Goal: Information Seeking & Learning: Learn about a topic

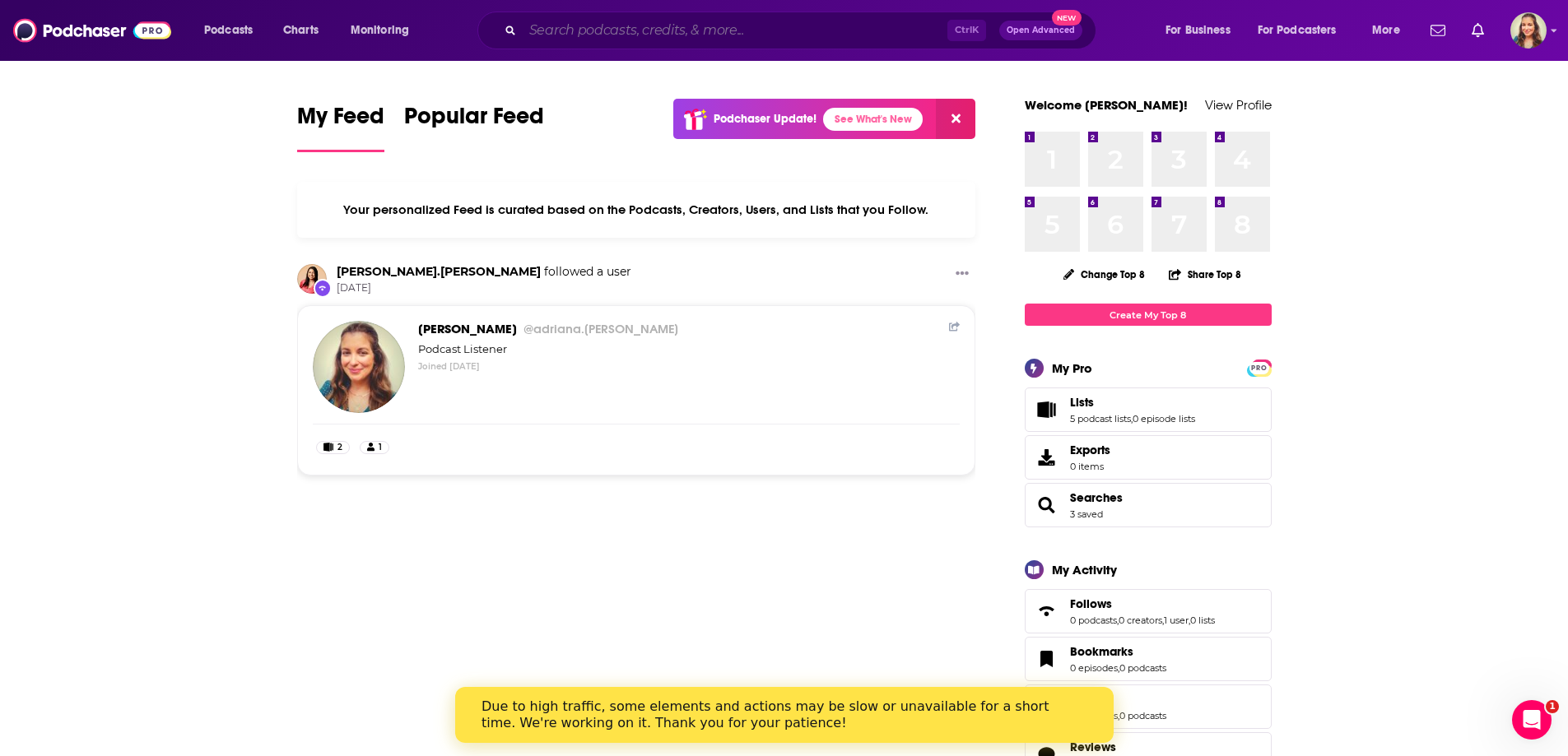
click at [777, 24] on input "Search podcasts, credits, & more..." at bounding box center [735, 30] width 425 height 27
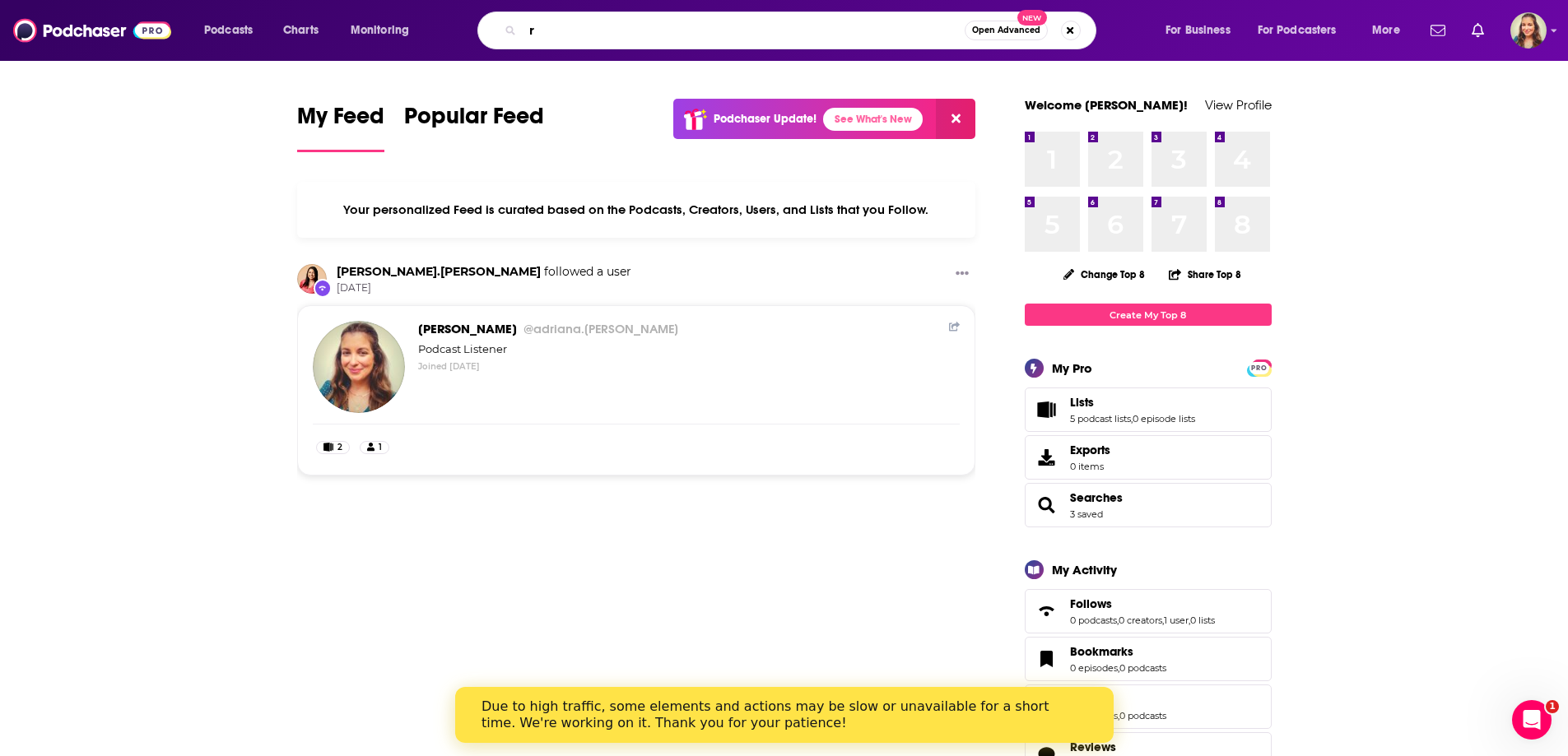
click at [785, 24] on input "r" at bounding box center [743, 30] width 442 height 27
paste input "[PERSON_NAME]"
click at [534, 26] on input "[PERSON_NAME]" at bounding box center [743, 30] width 442 height 27
type input "[PERSON_NAME]"
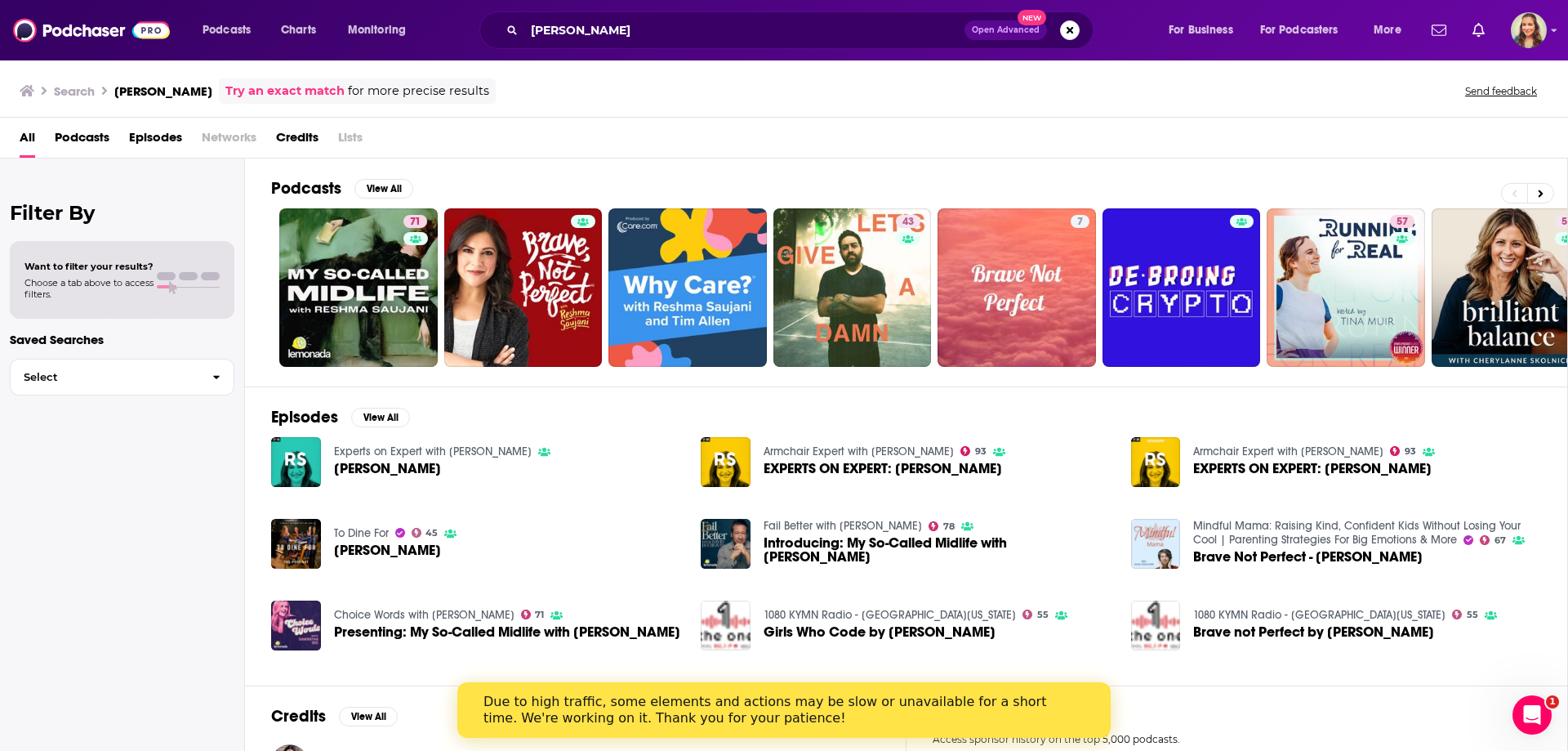
click at [290, 138] on span "Credits" at bounding box center [297, 141] width 43 height 33
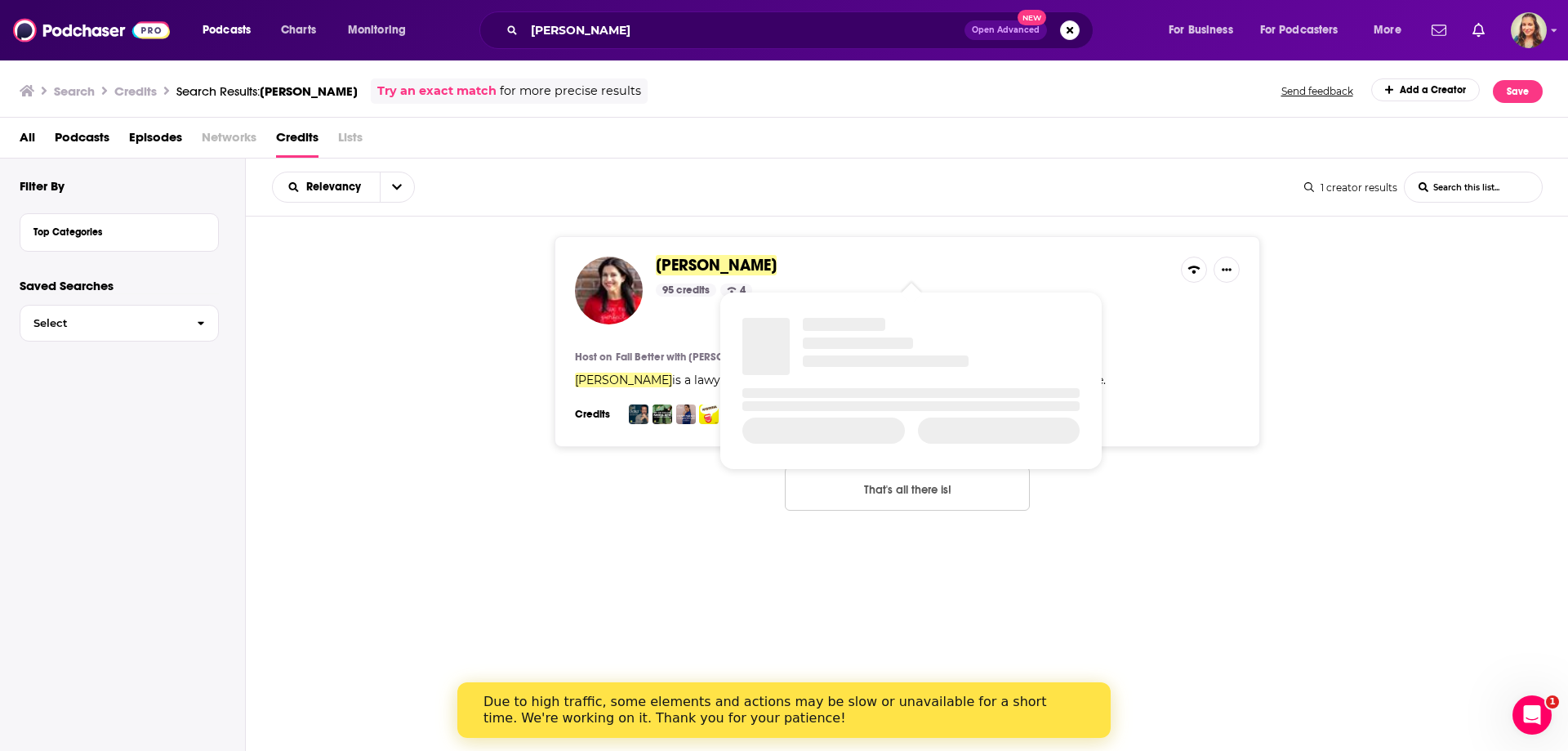
click at [732, 262] on span "[PERSON_NAME]" at bounding box center [716, 265] width 121 height 21
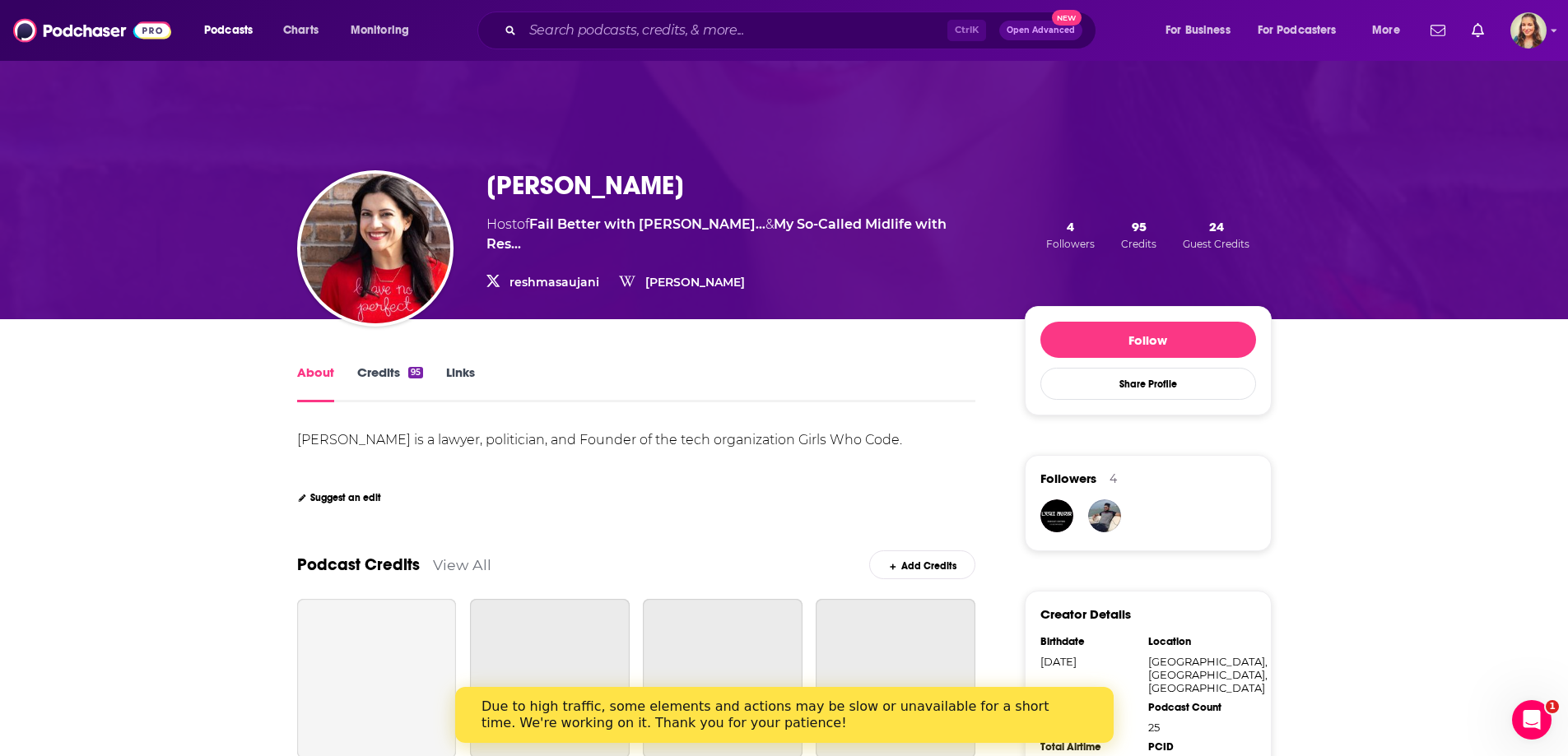
click at [384, 376] on link "Credits 95" at bounding box center [390, 383] width 66 height 38
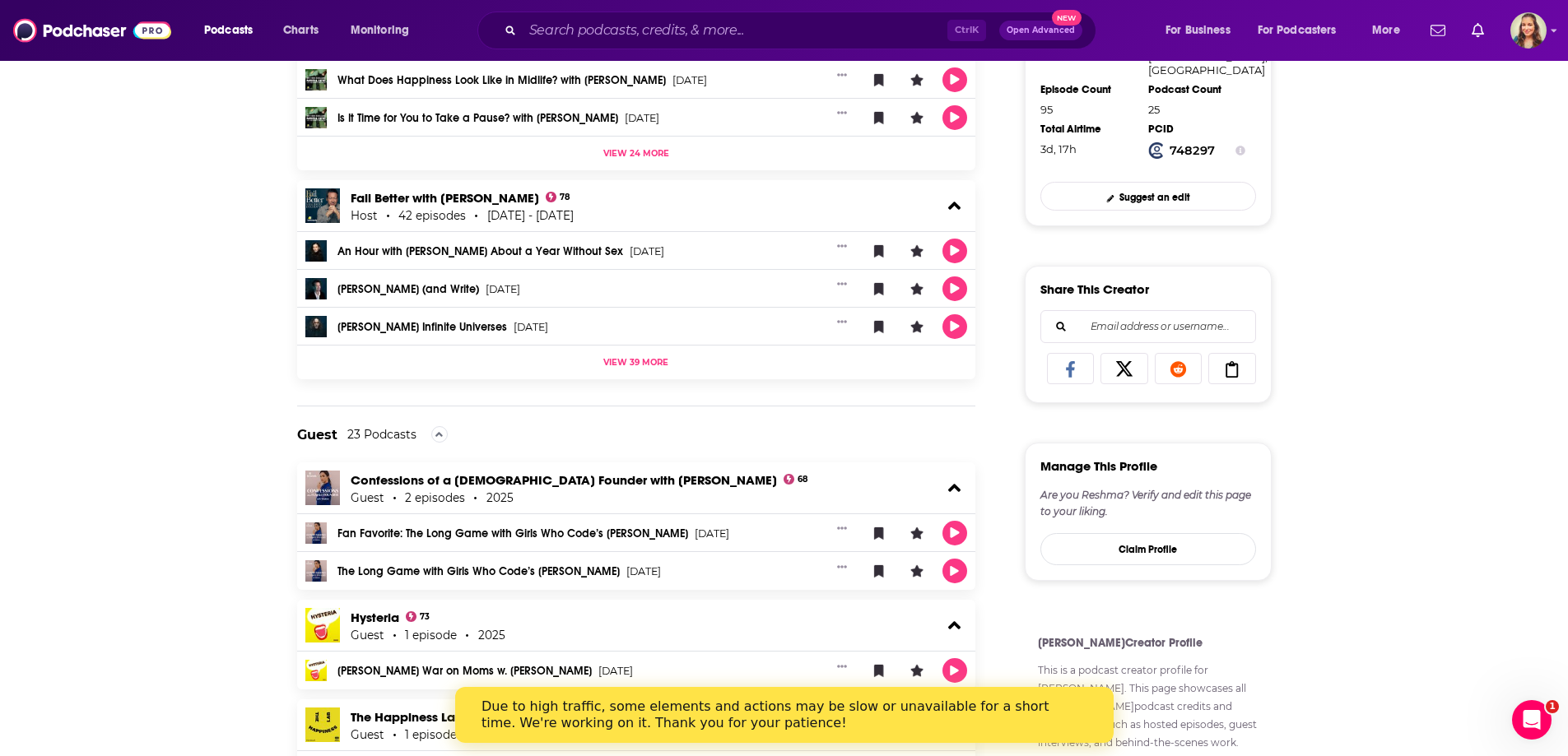
scroll to position [289, 0]
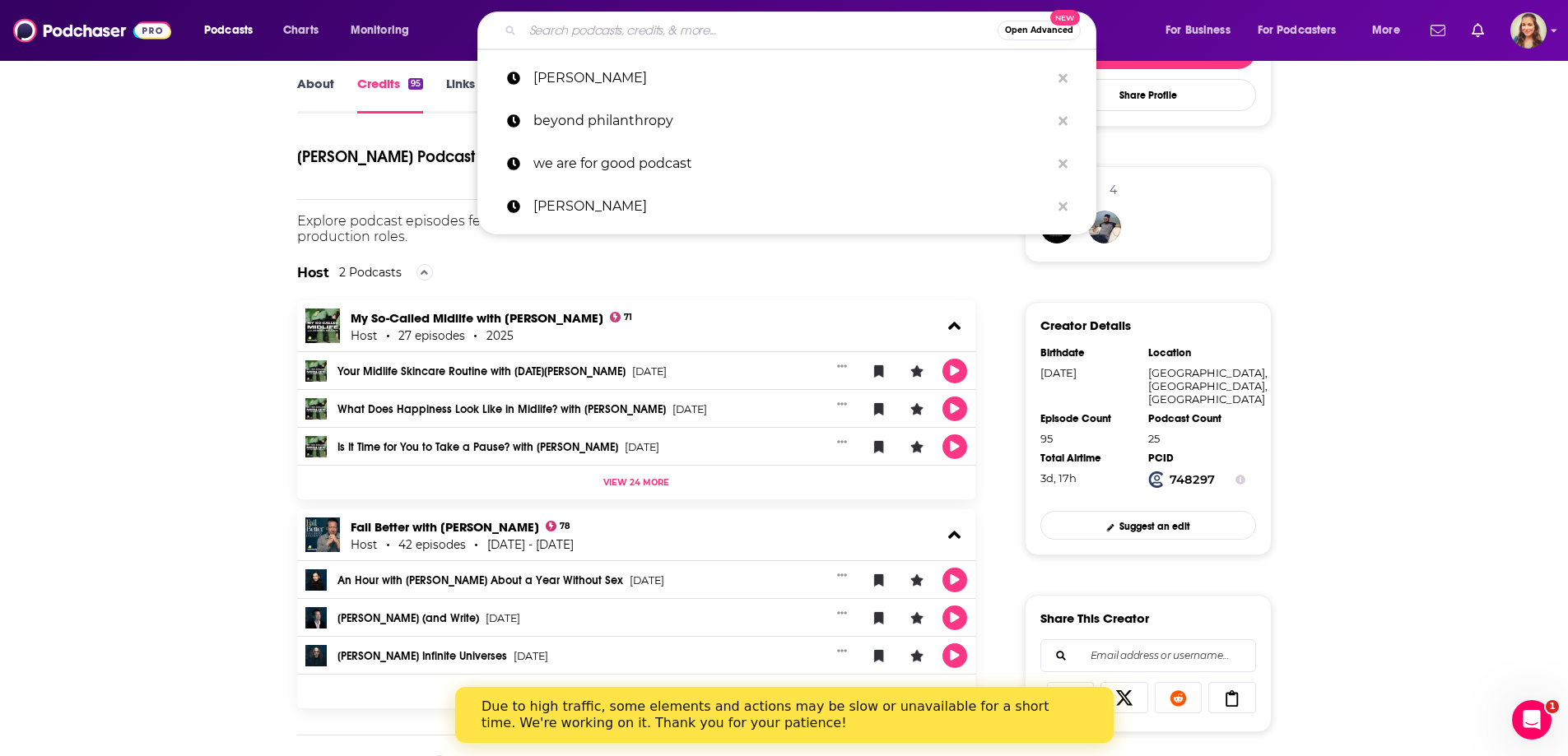
click at [547, 28] on input "Search podcasts, credits, & more..." at bounding box center [760, 30] width 475 height 27
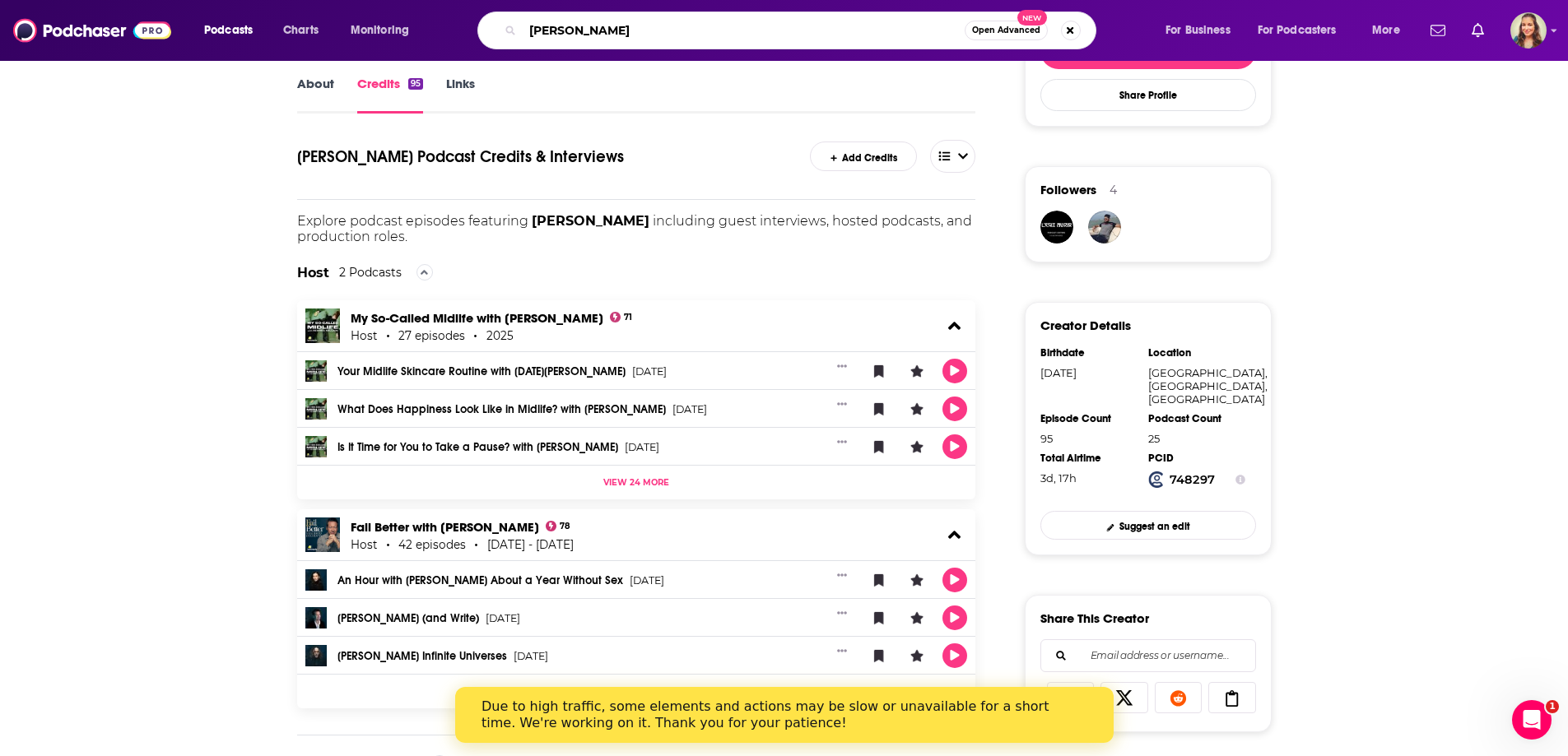
type input "[PERSON_NAME]"
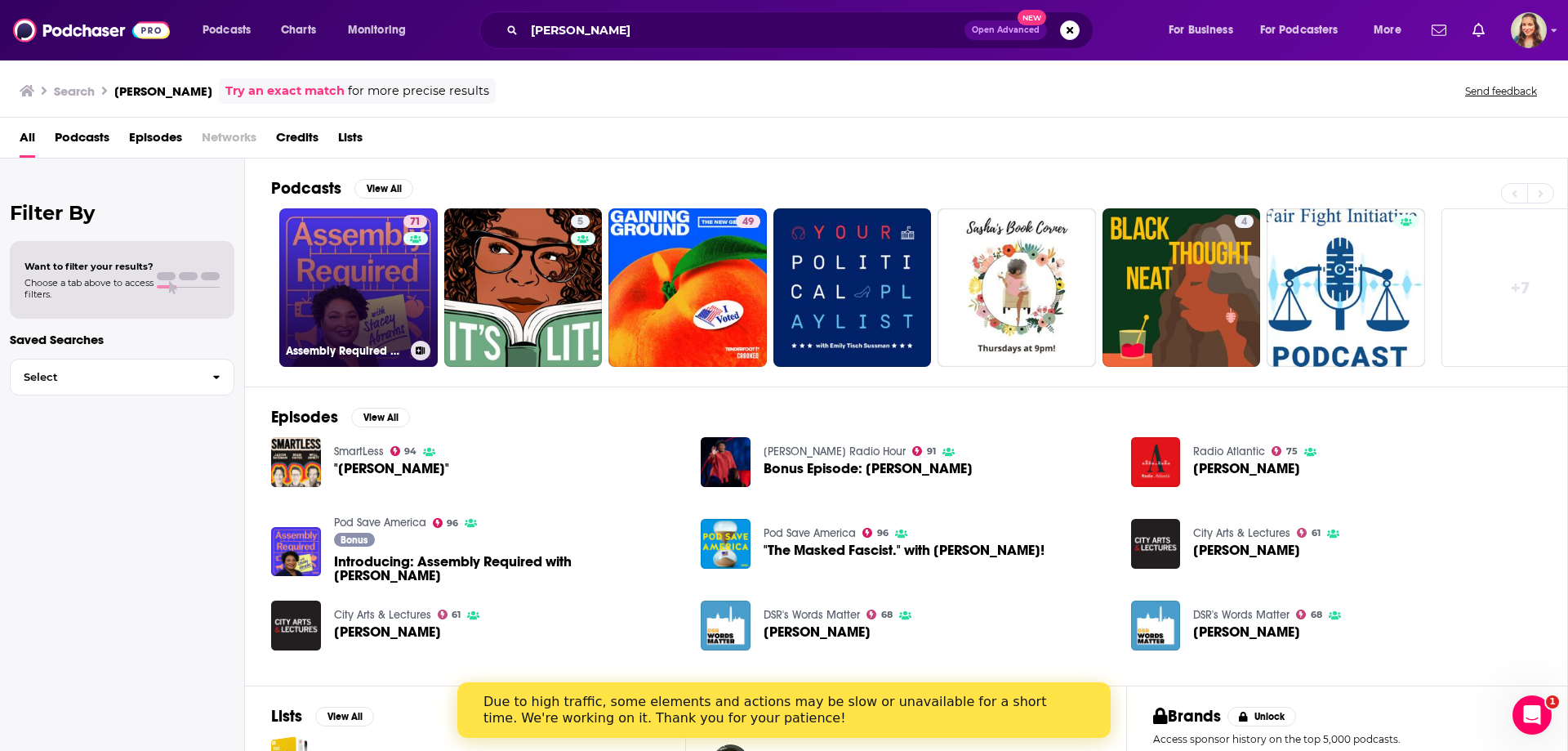
click at [383, 257] on link "71 Assembly Required with [PERSON_NAME]" at bounding box center [358, 287] width 159 height 159
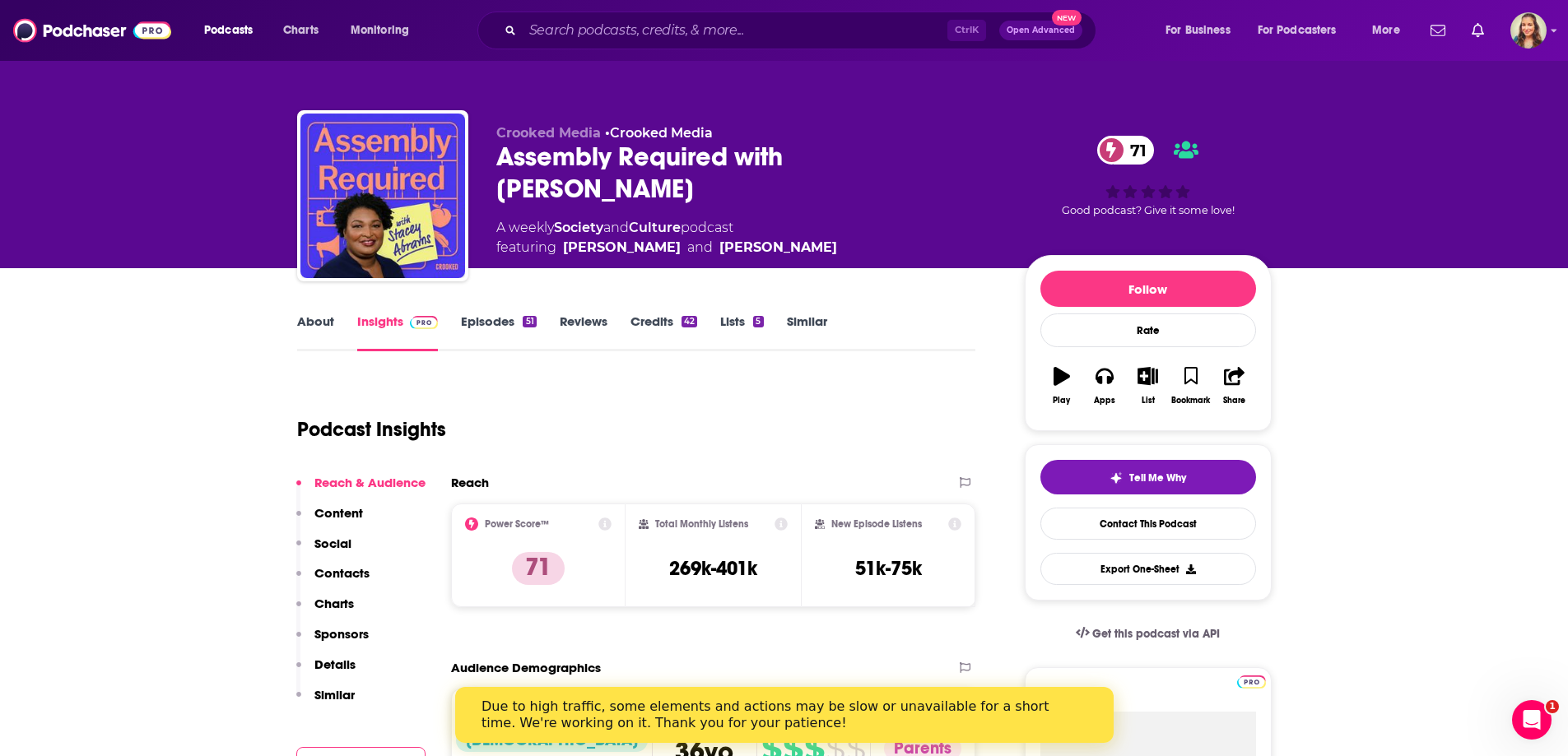
click at [814, 328] on link "Similar" at bounding box center [806, 332] width 41 height 38
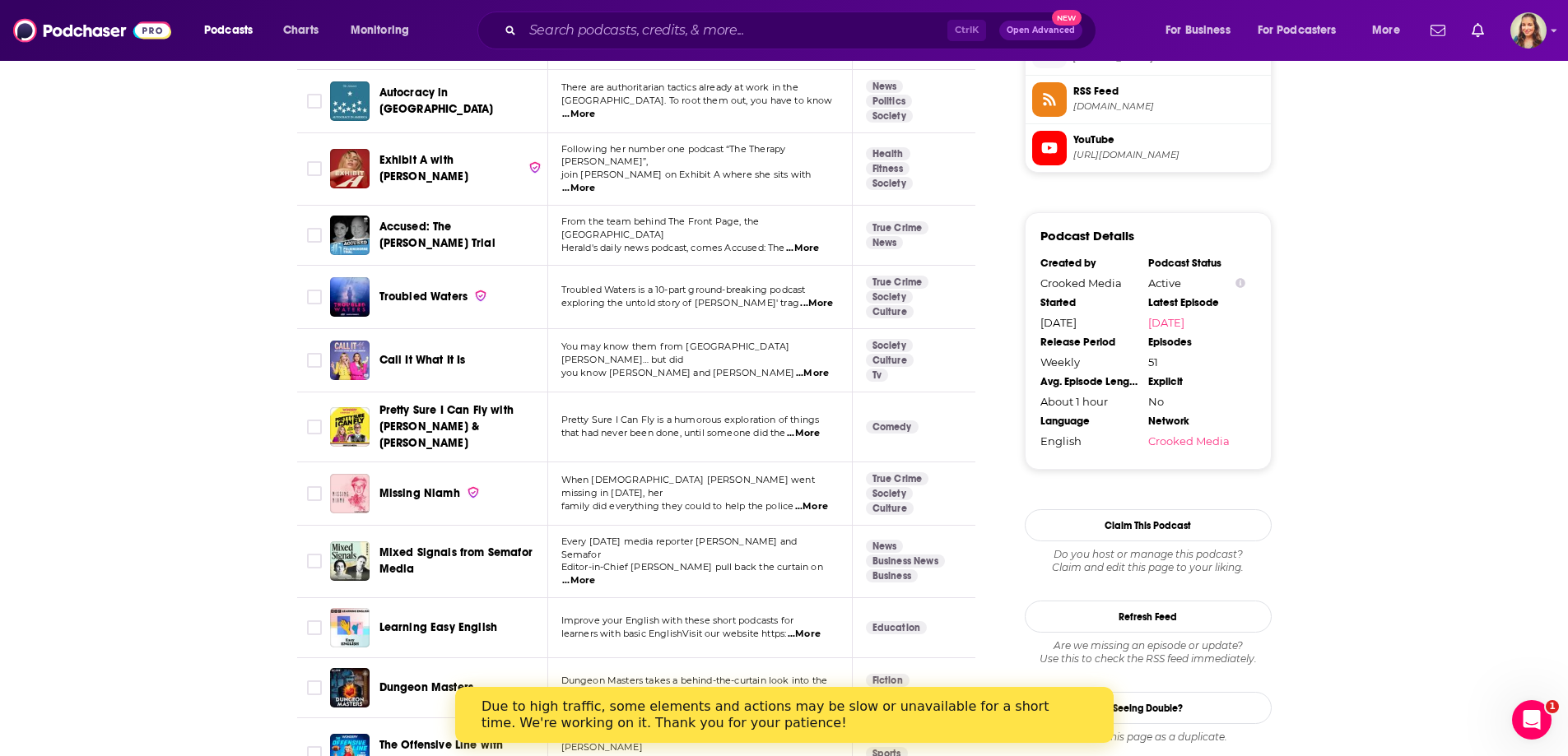
scroll to position [1563, 0]
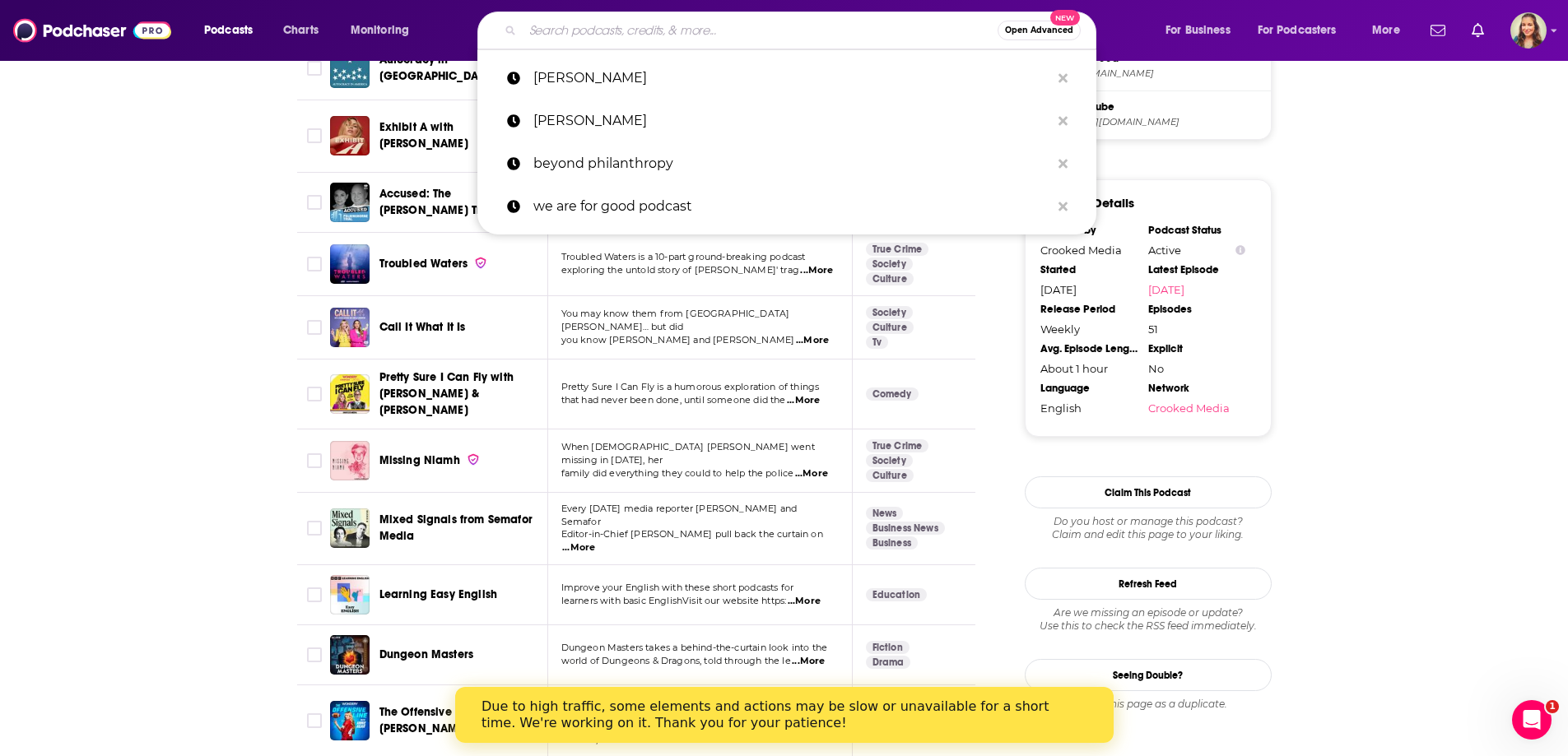
click at [563, 35] on input "Search podcasts, credits, & more..." at bounding box center [760, 30] width 475 height 27
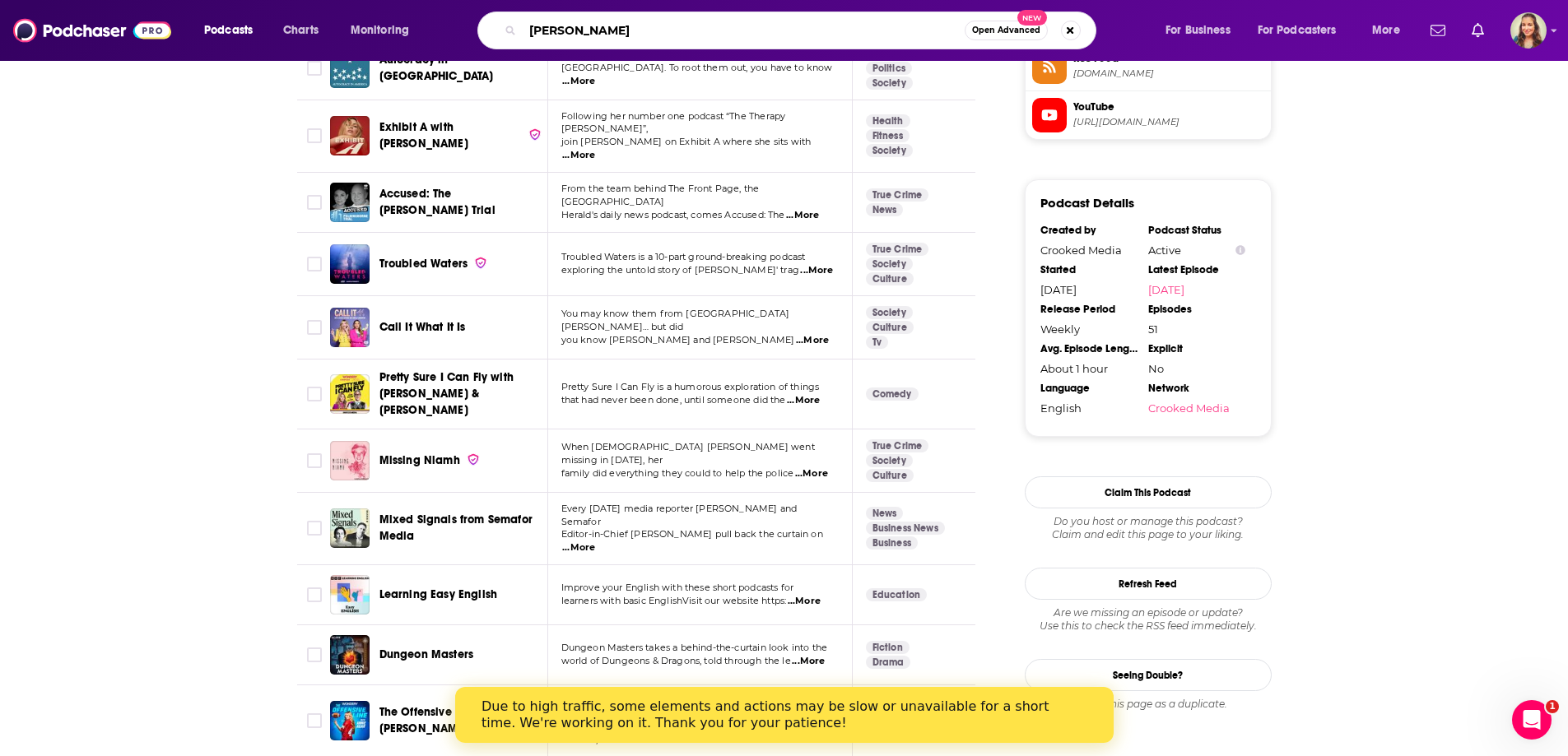
type input "[PERSON_NAME]"
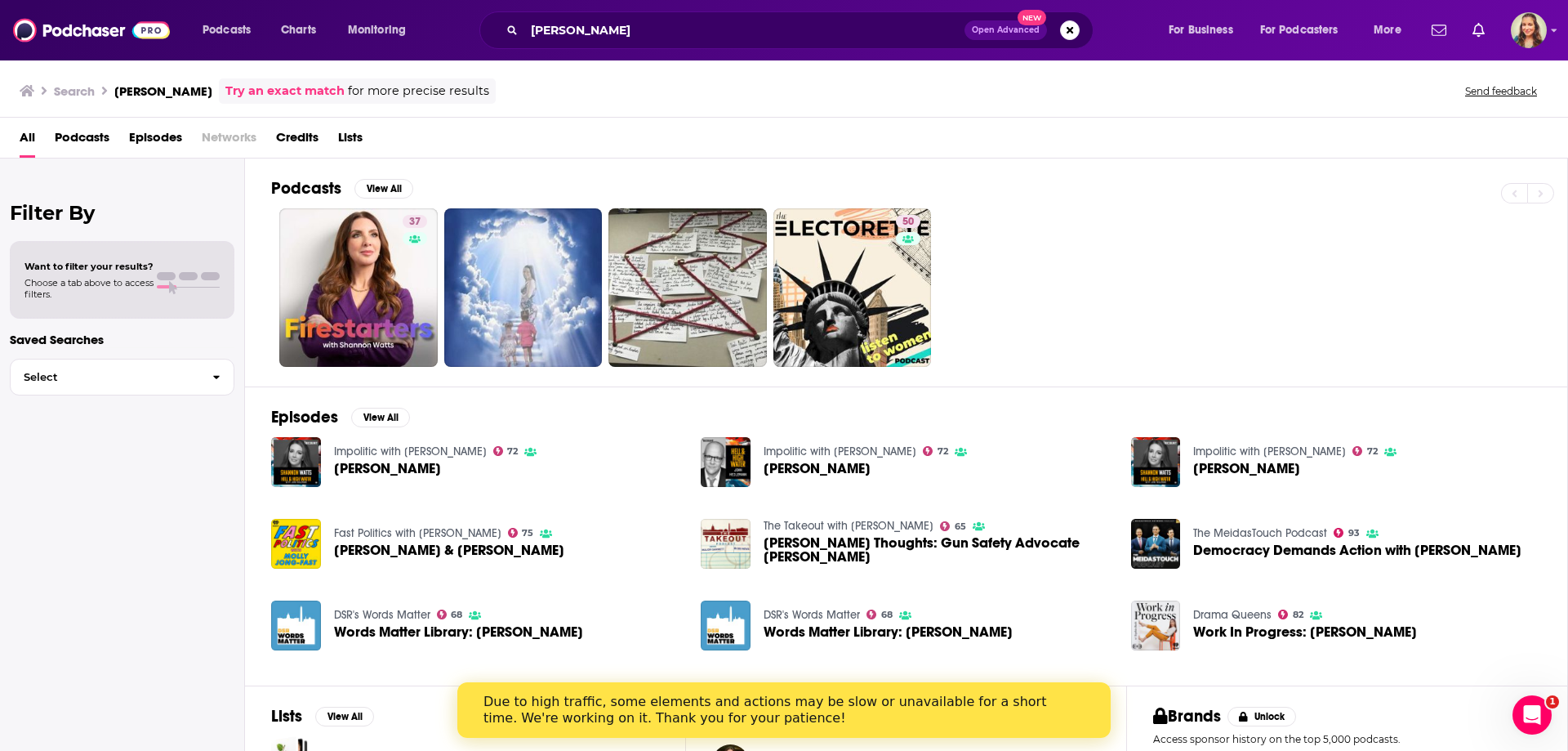
click at [142, 142] on span "Episodes" at bounding box center [156, 141] width 53 height 33
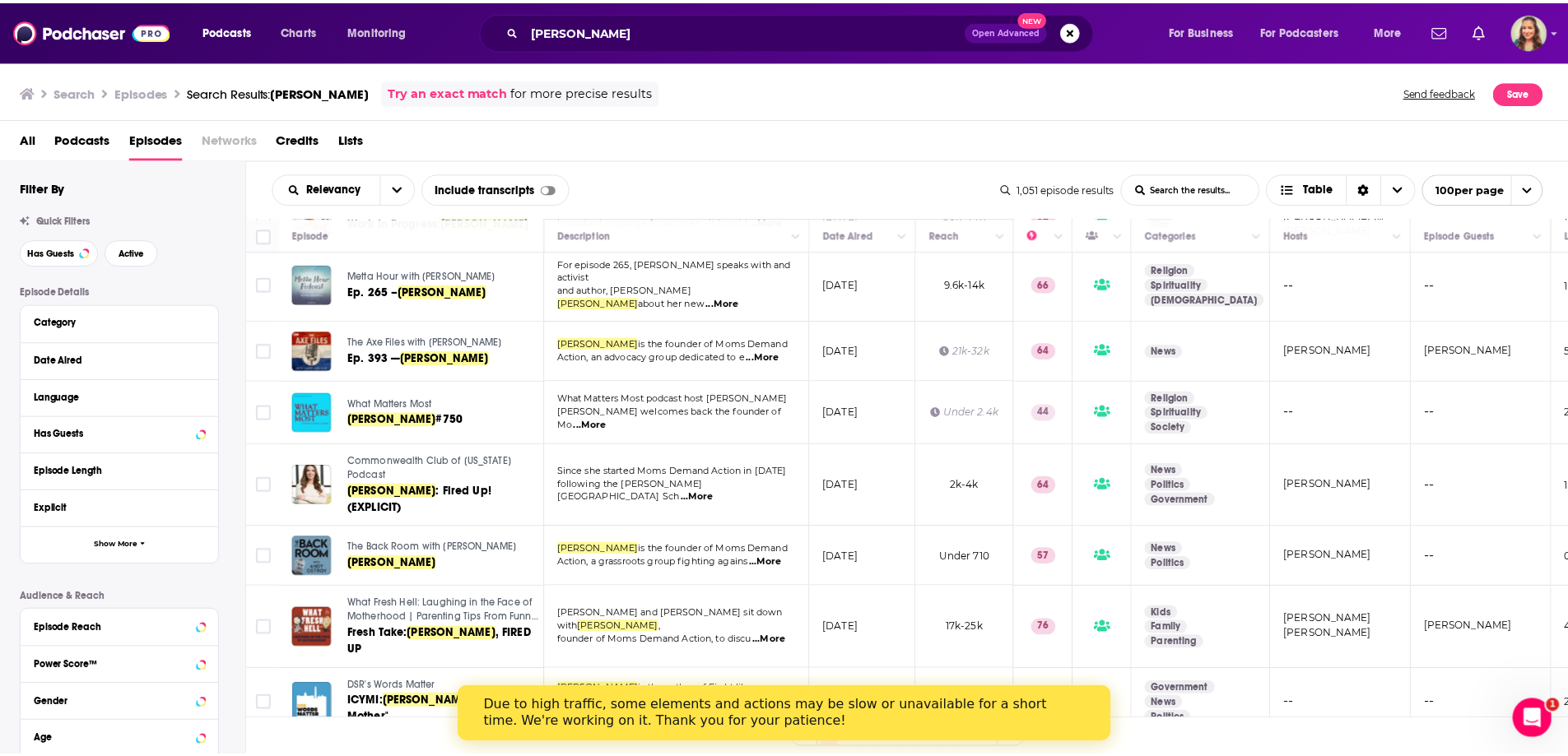
scroll to position [658, 0]
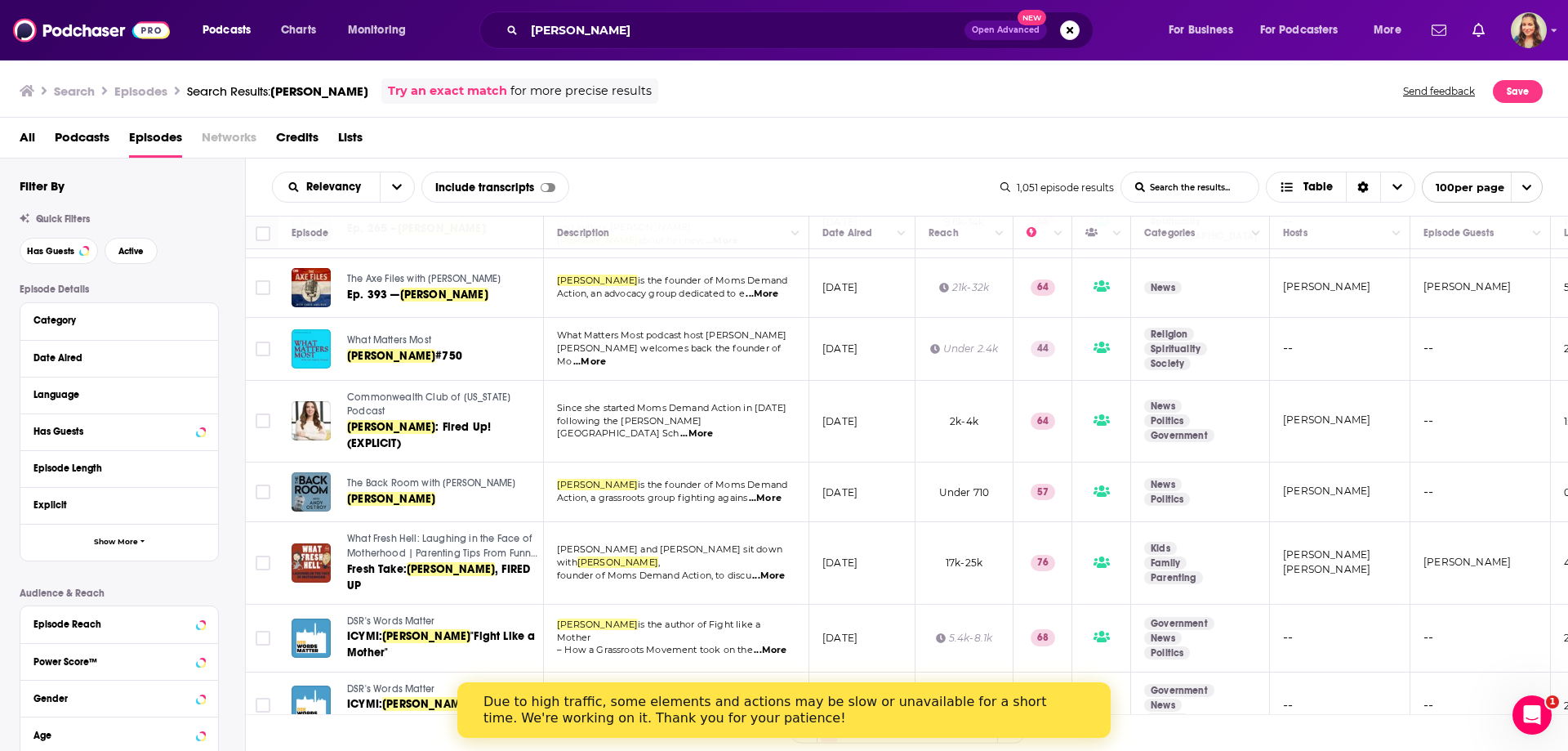
click at [290, 135] on span "Credits" at bounding box center [297, 141] width 43 height 33
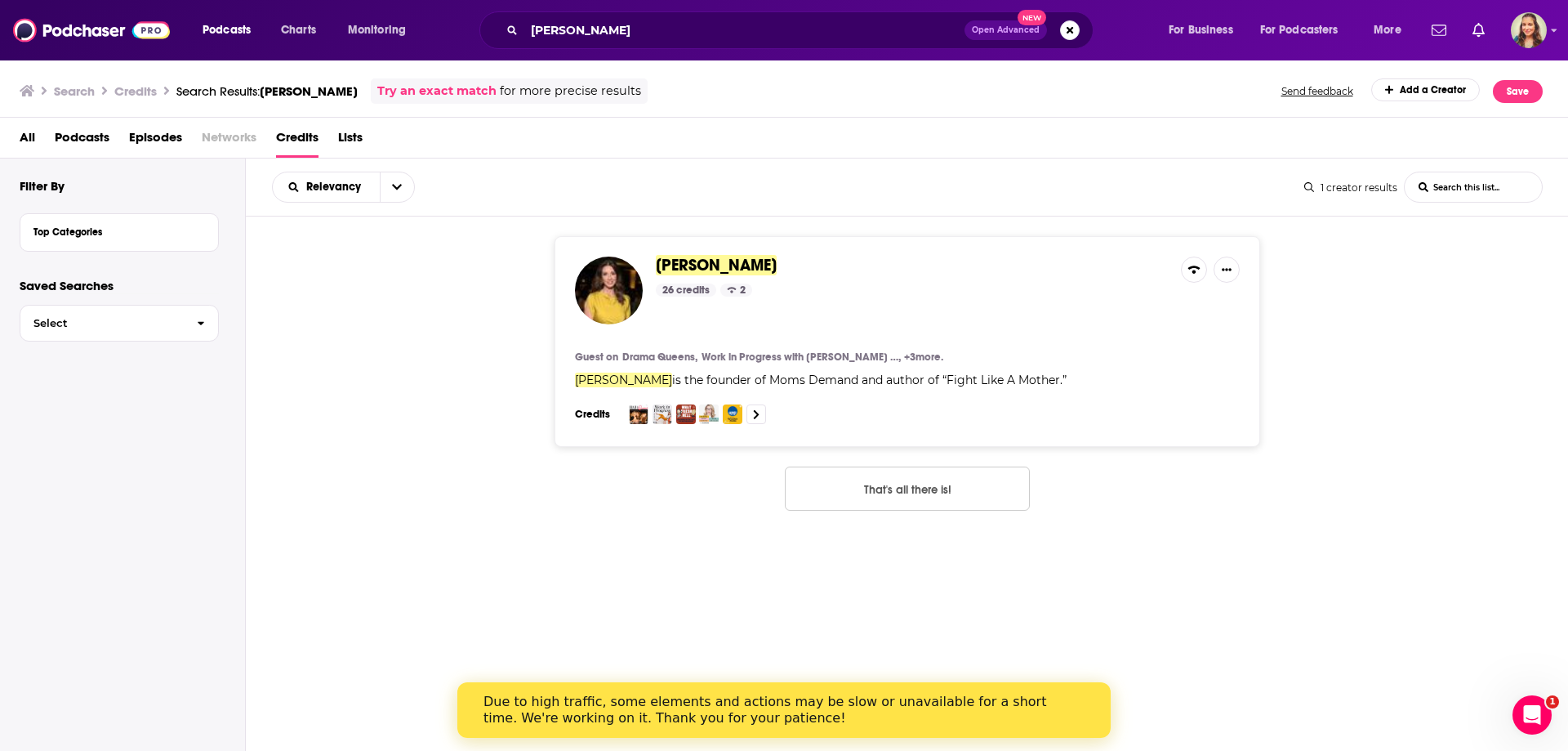
click at [780, 276] on div "[PERSON_NAME] 26 credits 2" at bounding box center [913, 290] width 512 height 68
click at [743, 259] on span "[PERSON_NAME]" at bounding box center [716, 265] width 121 height 21
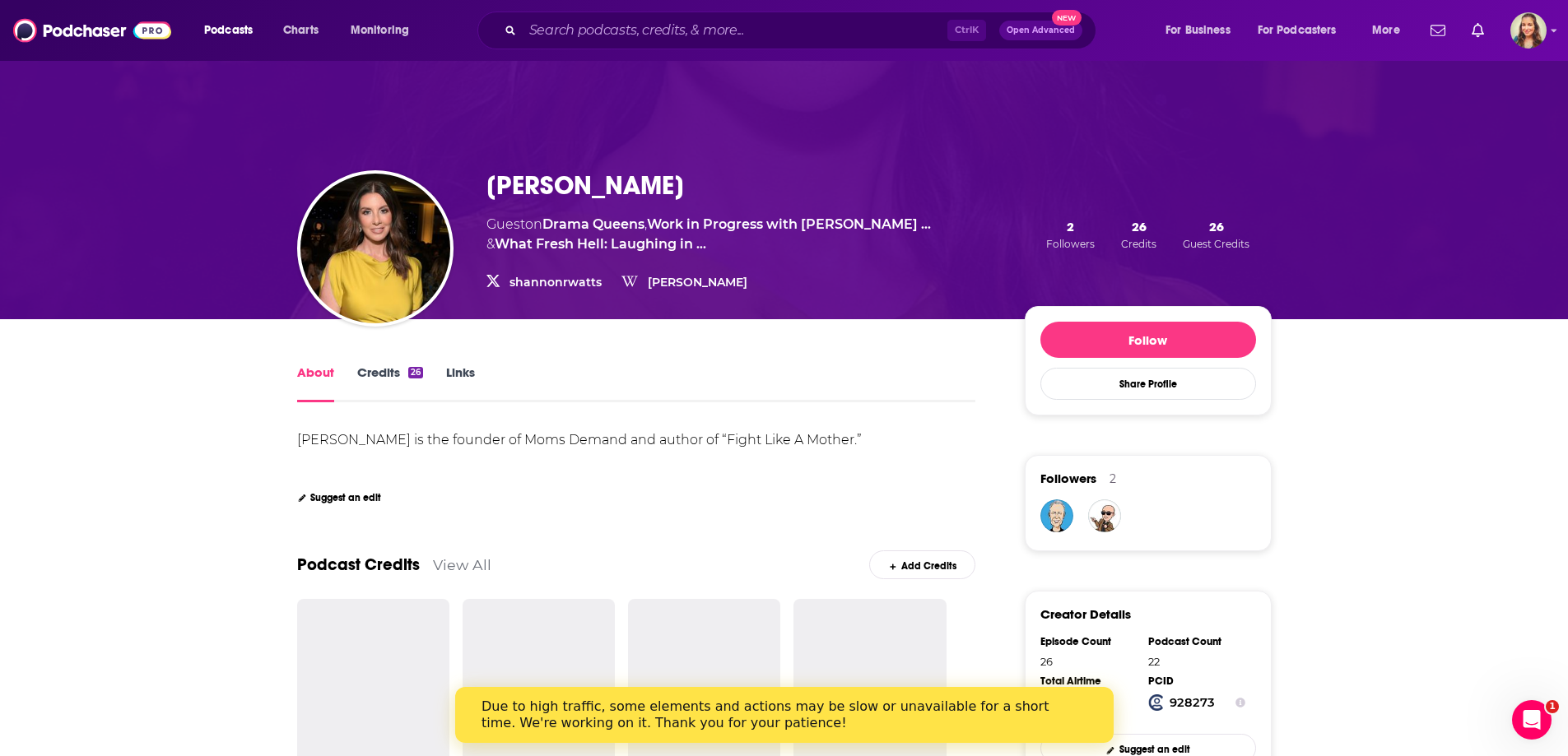
click at [445, 564] on link "View All" at bounding box center [462, 564] width 59 height 17
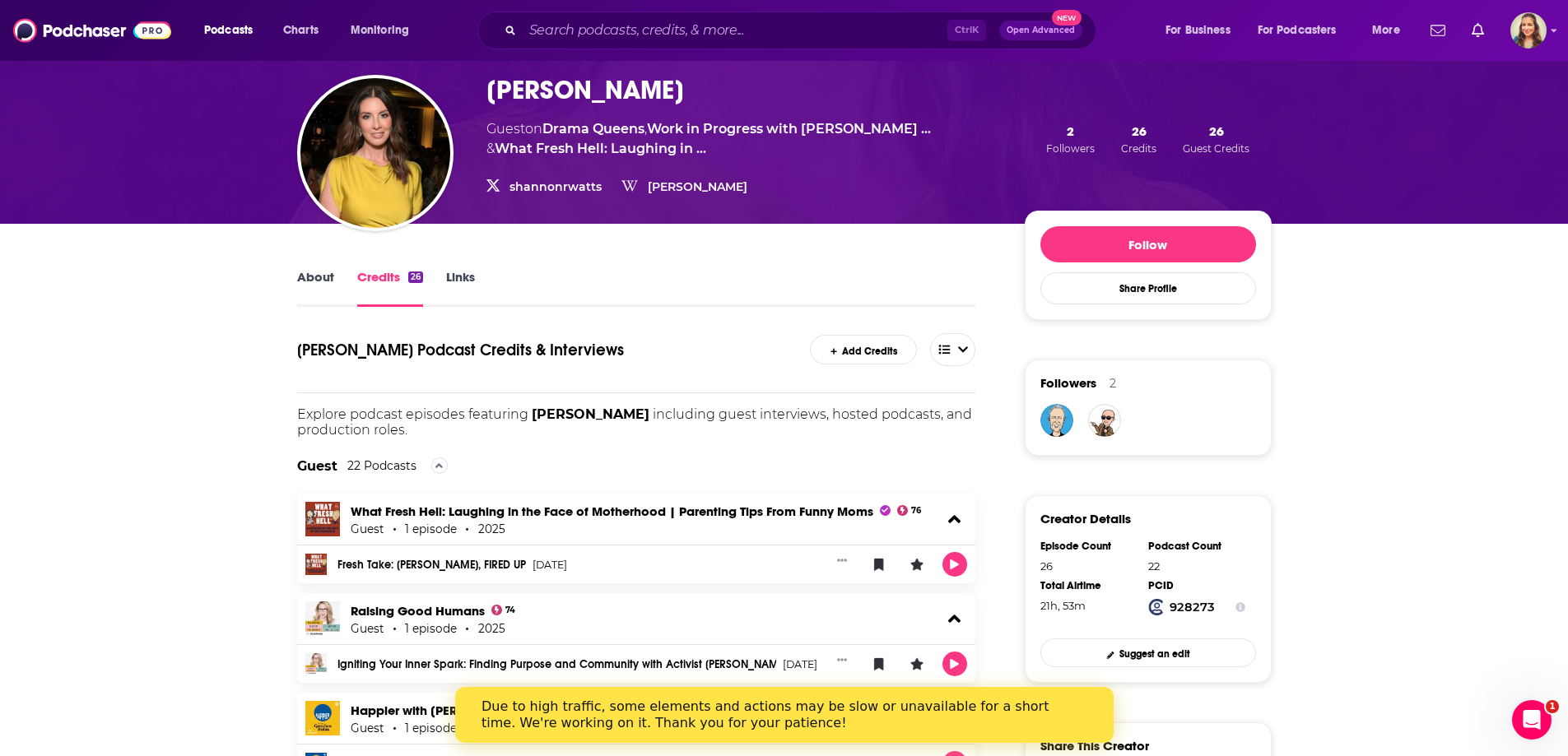
scroll to position [78, 0]
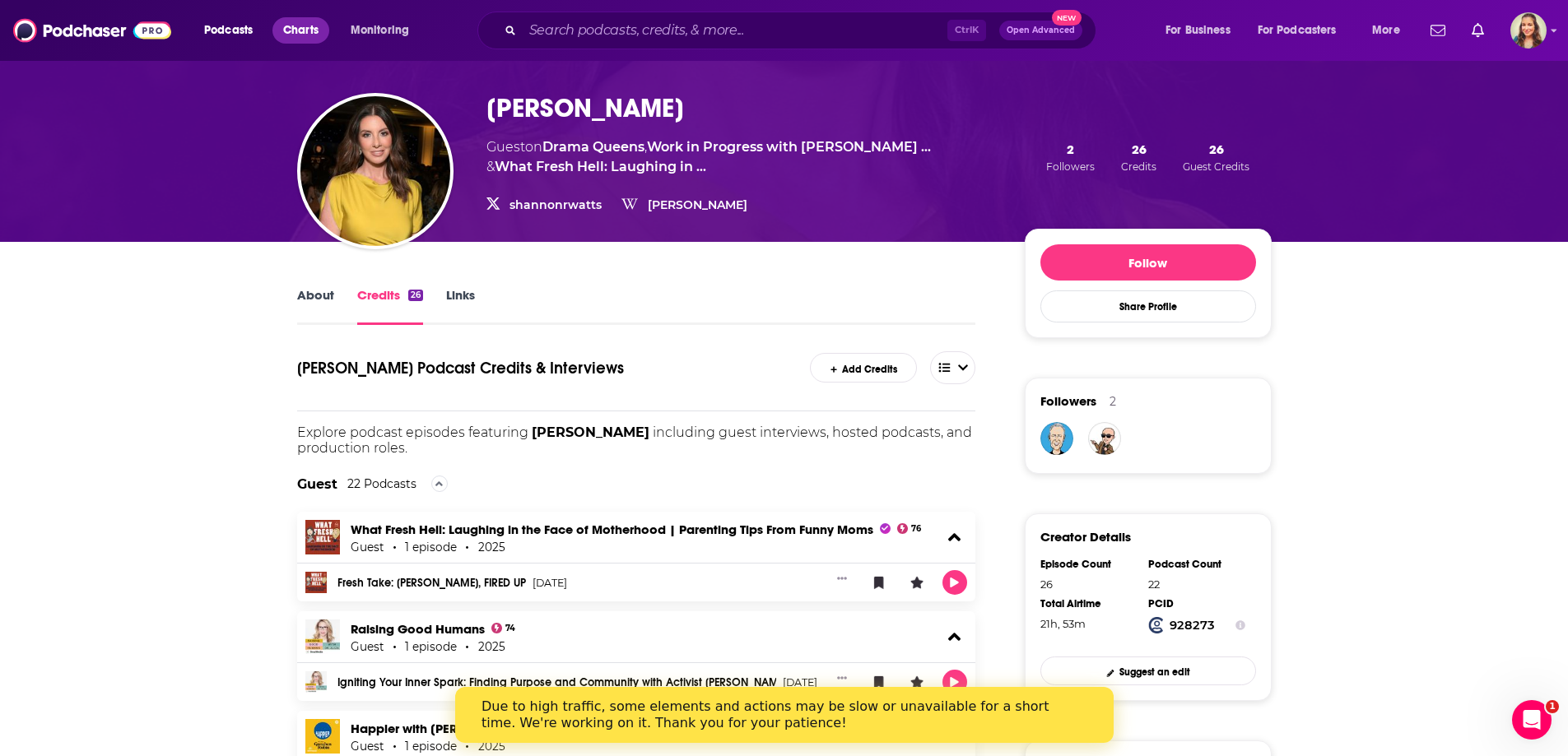
click at [323, 28] on link "Charts" at bounding box center [300, 30] width 56 height 27
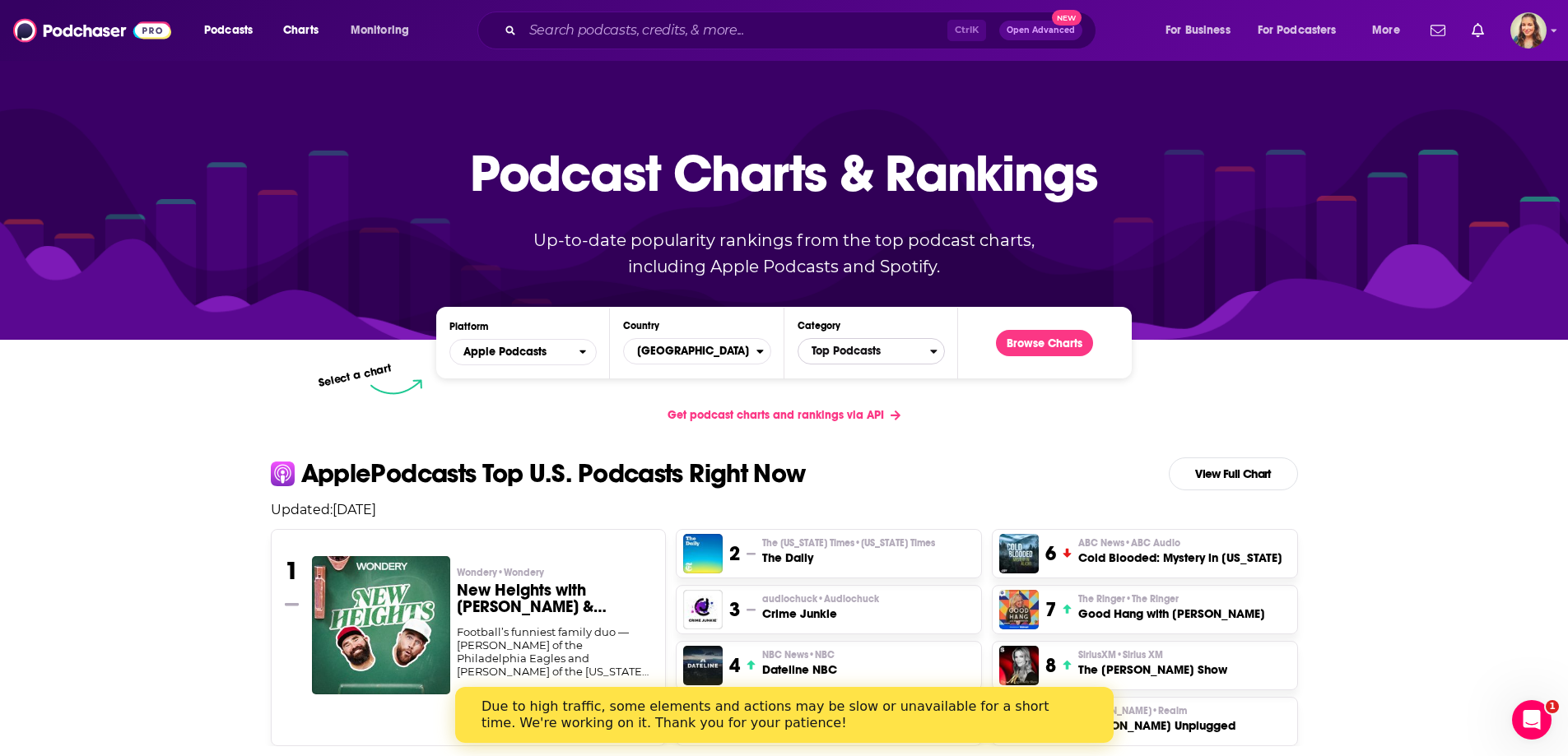
click at [854, 344] on span "Top Podcasts" at bounding box center [864, 351] width 132 height 28
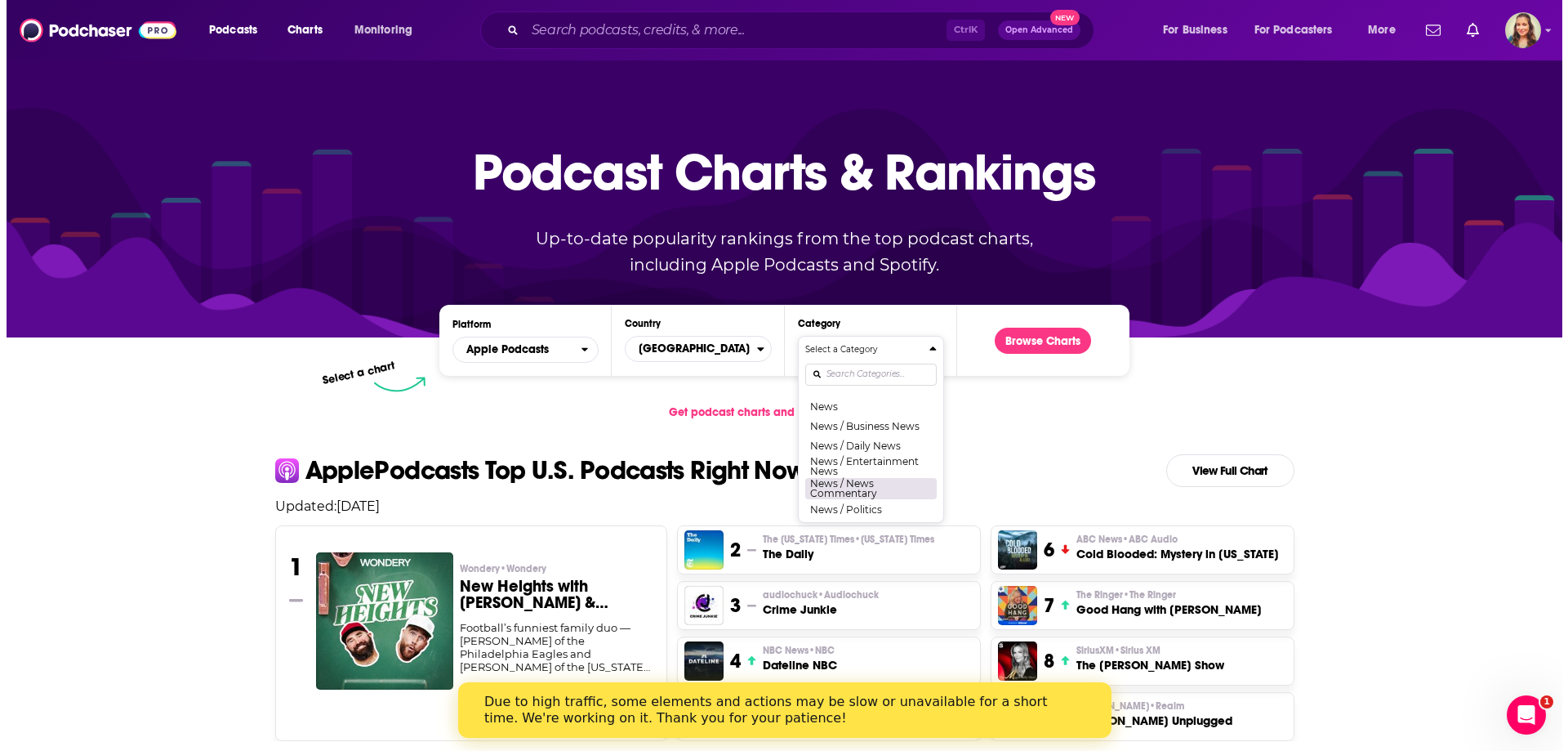
scroll to position [1145, 0]
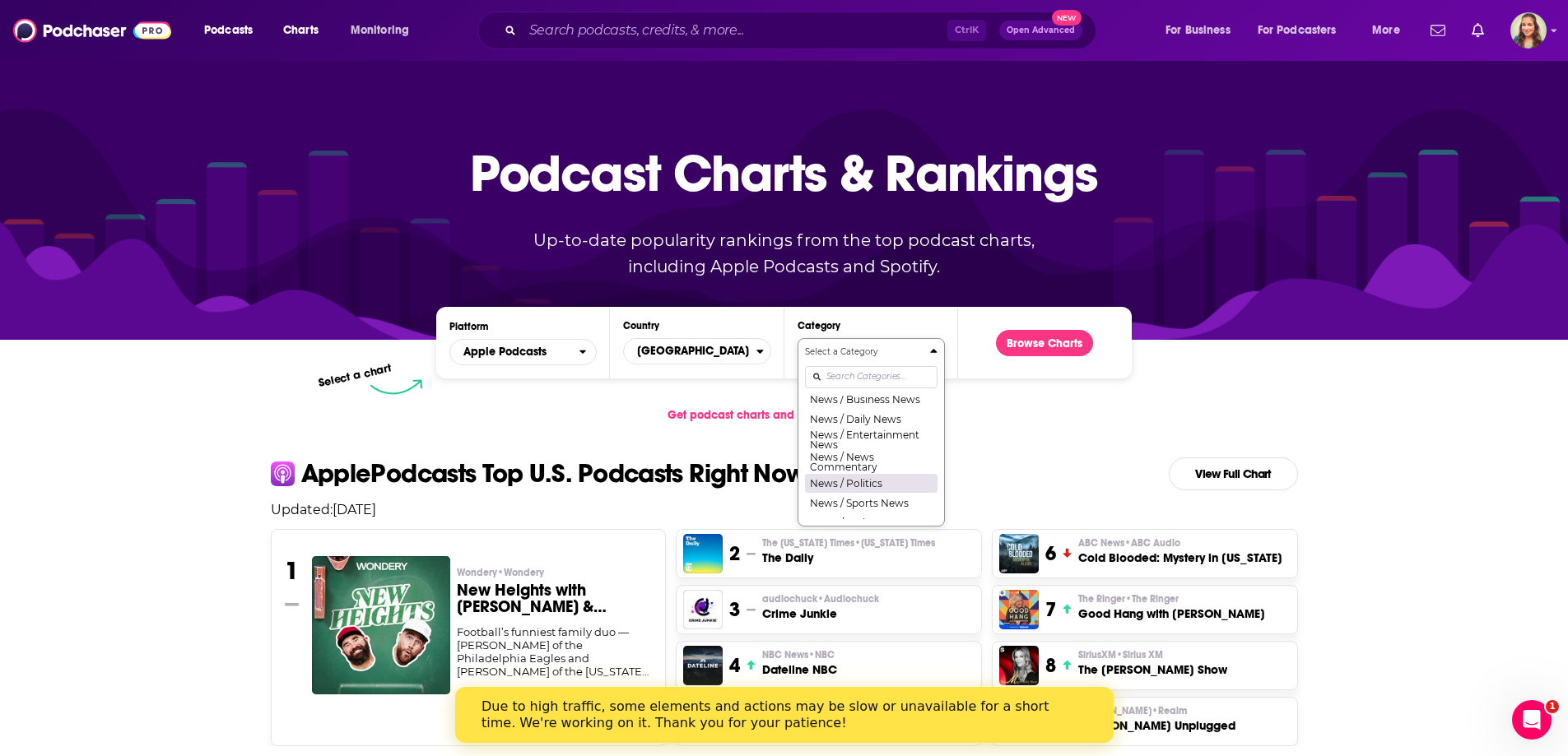
click at [878, 489] on button "News / Politics" at bounding box center [870, 482] width 132 height 20
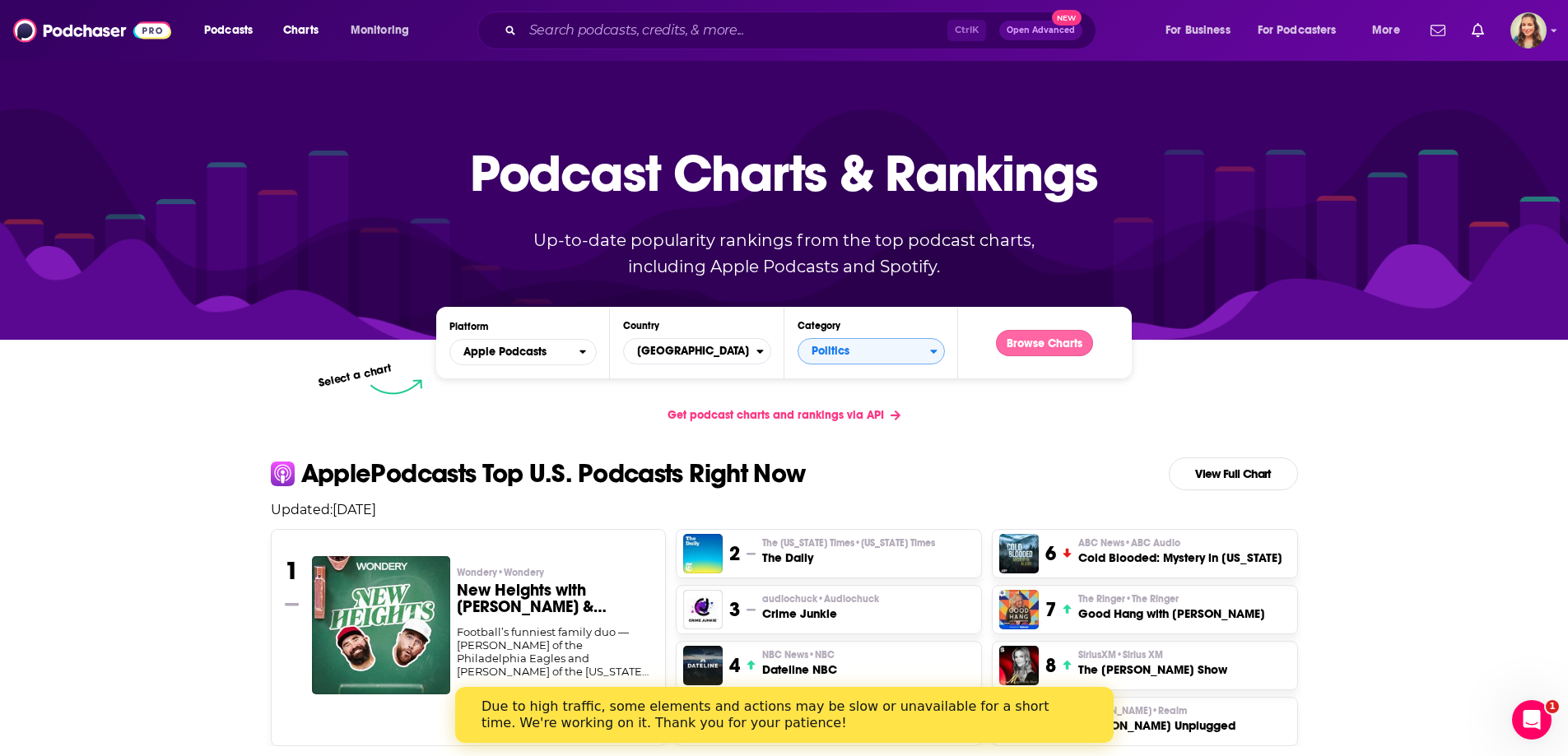
click at [1045, 343] on button "Browse Charts" at bounding box center [1045, 343] width 97 height 27
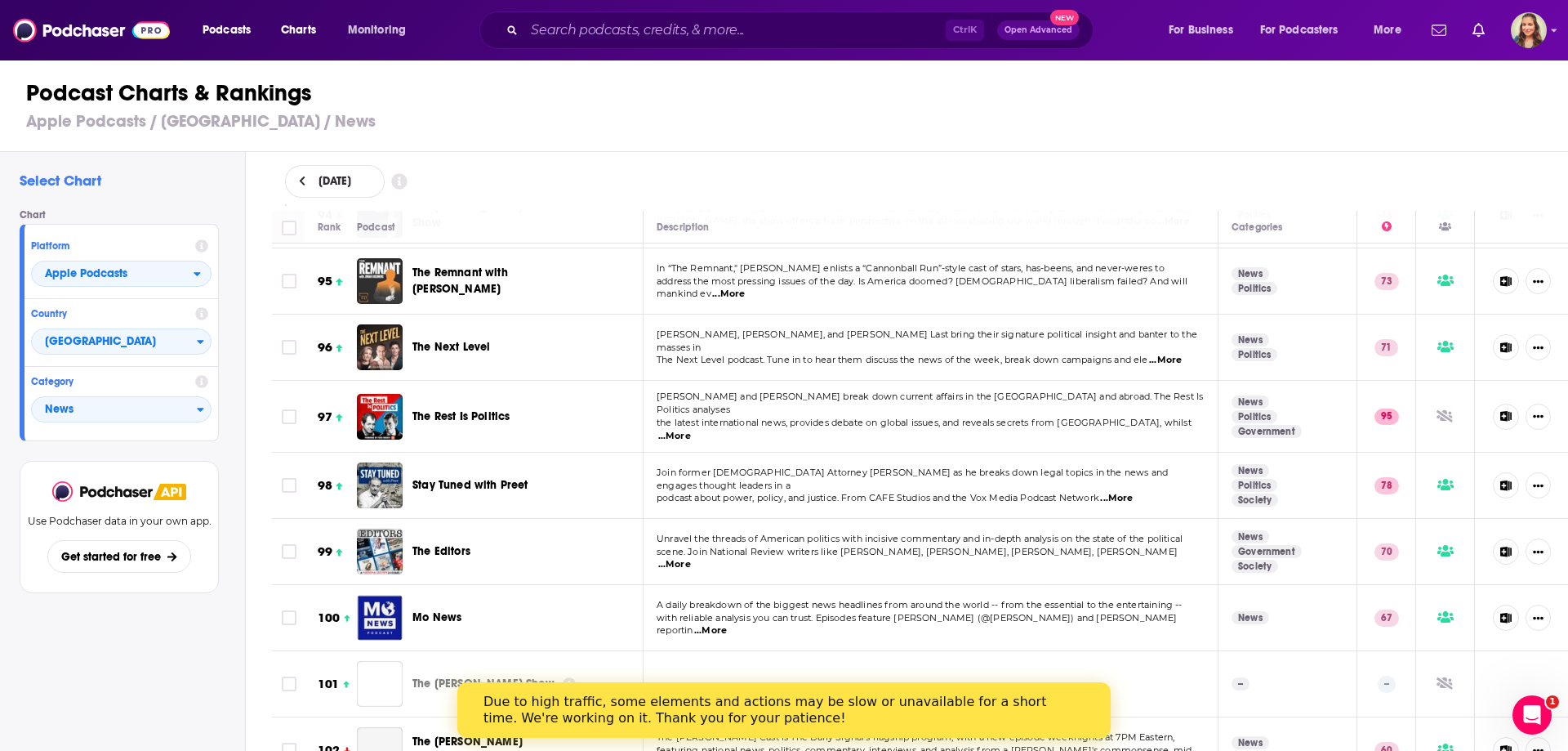
scroll to position [6457, 0]
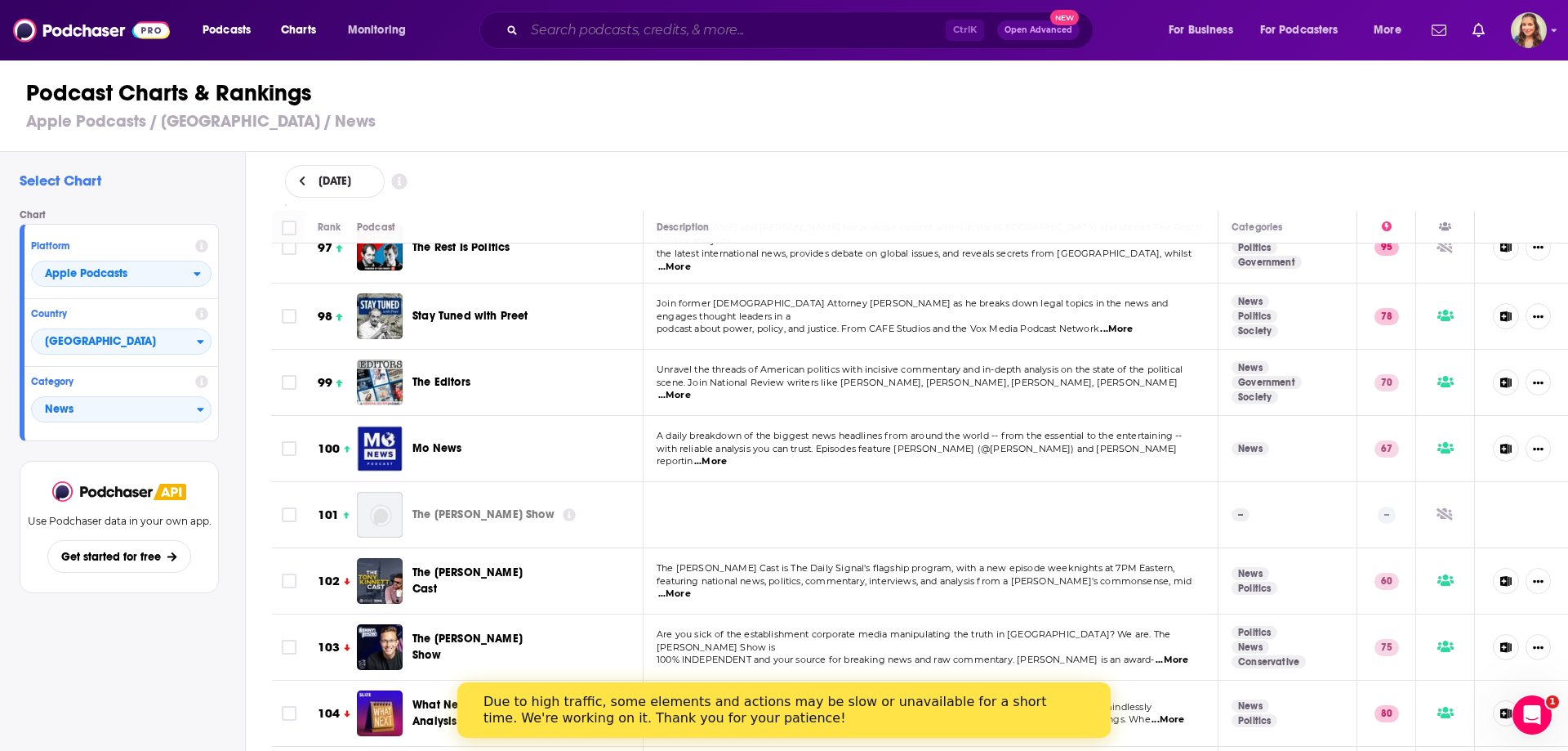
click at [558, 23] on input "Search podcasts, credits, & more..." at bounding box center [735, 30] width 422 height 27
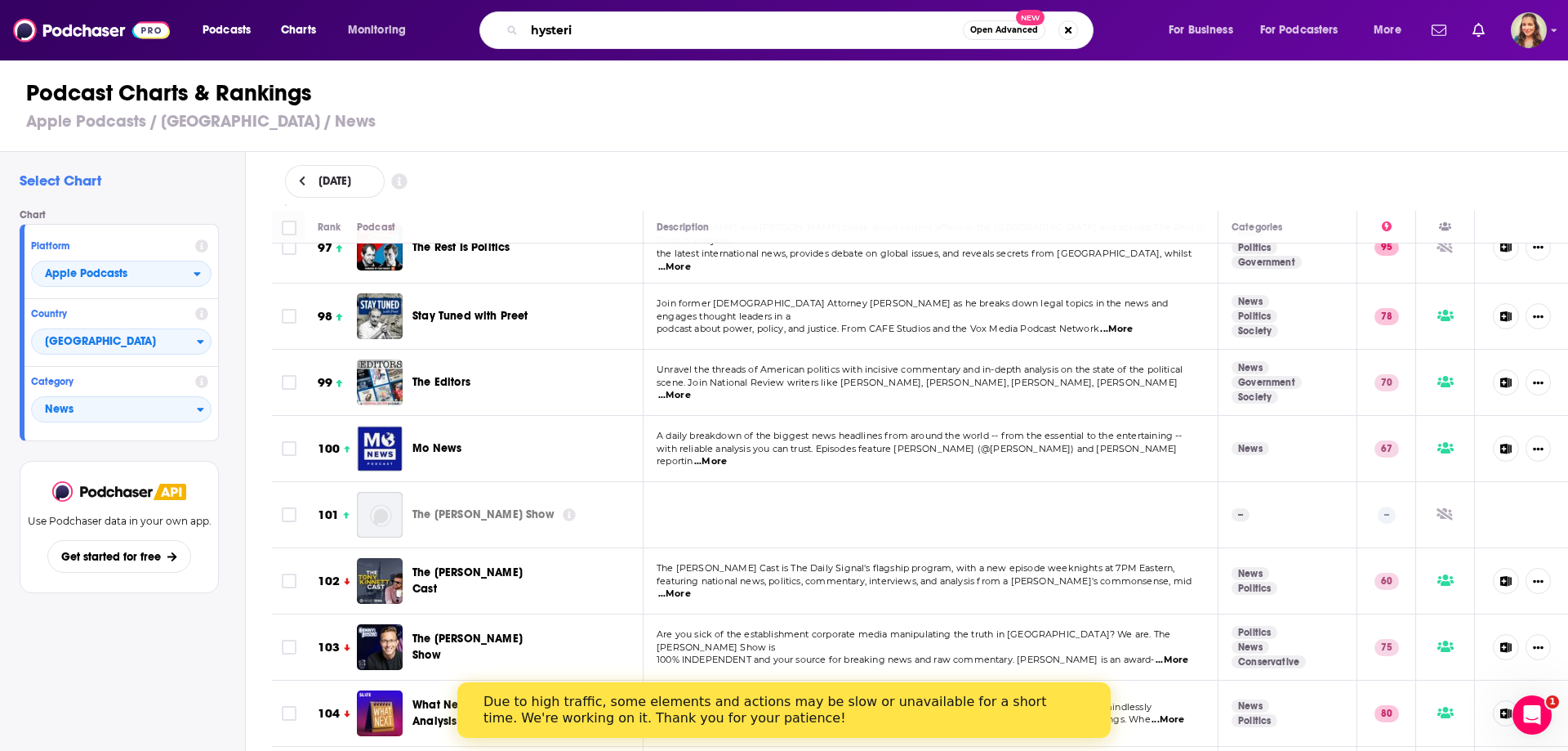
type input "[MEDICAL_DATA]"
click at [901, 17] on input "[MEDICAL_DATA]" at bounding box center [744, 30] width 439 height 27
